Goal: Task Accomplishment & Management: Use online tool/utility

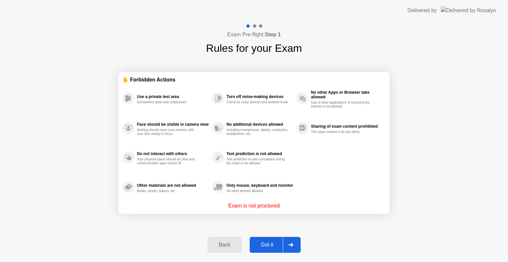
click at [281, 239] on button "Got it" at bounding box center [274, 245] width 51 height 16
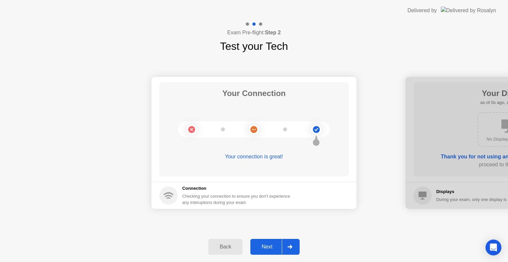
click at [279, 246] on div "Next" at bounding box center [266, 247] width 29 height 6
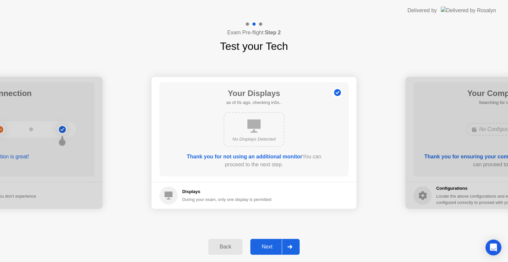
click at [279, 246] on div "Next" at bounding box center [266, 247] width 29 height 6
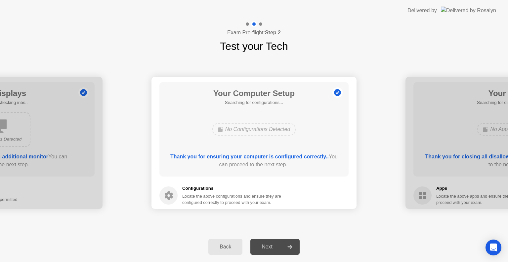
click at [279, 246] on div "Next" at bounding box center [266, 247] width 29 height 6
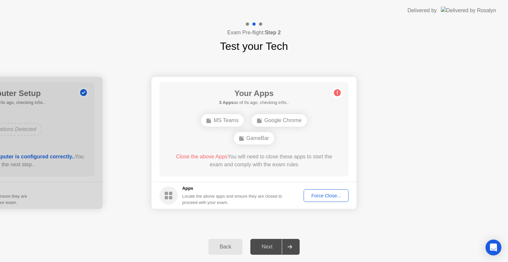
click at [319, 193] on div "Force Close..." at bounding box center [326, 195] width 40 height 5
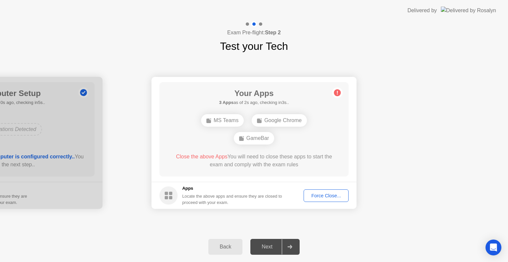
click at [319, 198] on div "Force Close..." at bounding box center [326, 195] width 40 height 5
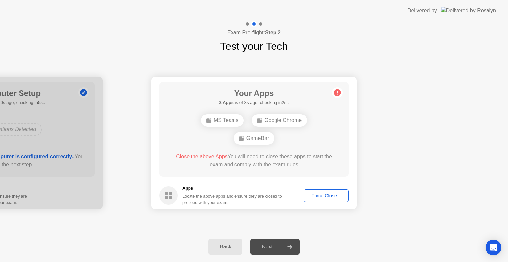
click at [315, 196] on div "Force Close..." at bounding box center [326, 195] width 40 height 5
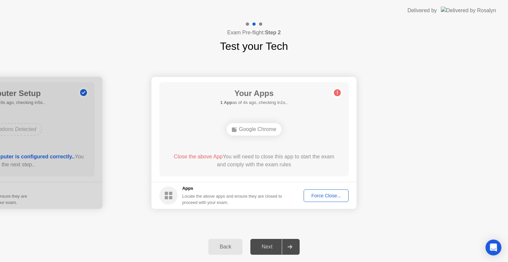
click at [308, 197] on div "Force Close..." at bounding box center [326, 195] width 40 height 5
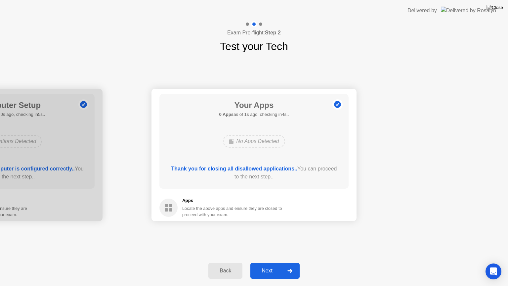
click at [272, 262] on button "Next" at bounding box center [274, 270] width 49 height 16
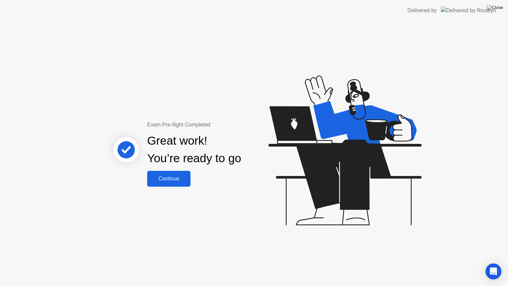
click at [148, 177] on button "Continue" at bounding box center [168, 179] width 43 height 16
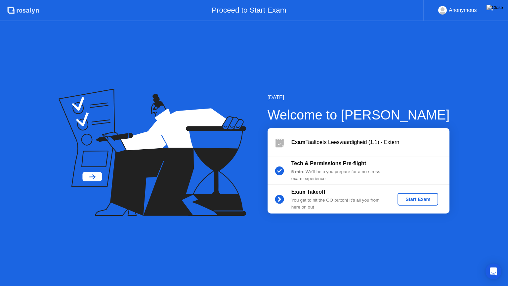
click at [407, 197] on div "Start Exam" at bounding box center [417, 198] width 35 height 5
